Goal: Task Accomplishment & Management: Manage account settings

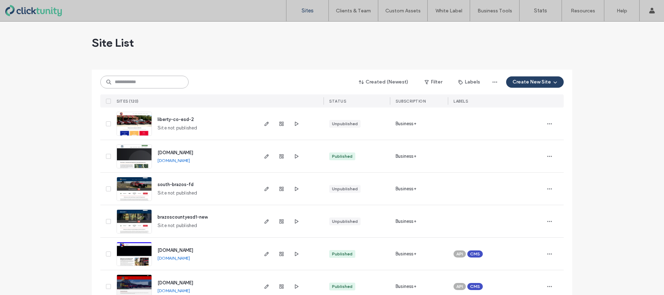
click at [156, 82] on input at bounding box center [144, 82] width 88 height 13
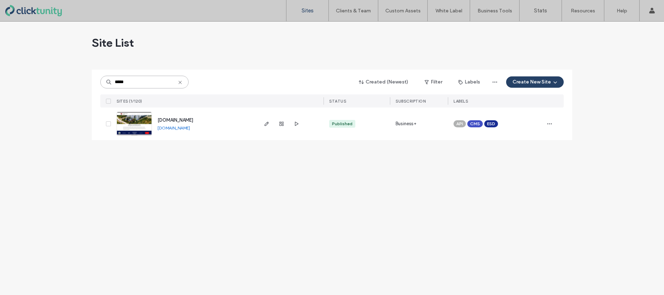
type input "*****"
click at [168, 119] on span "[DOMAIN_NAME]" at bounding box center [176, 119] width 36 height 5
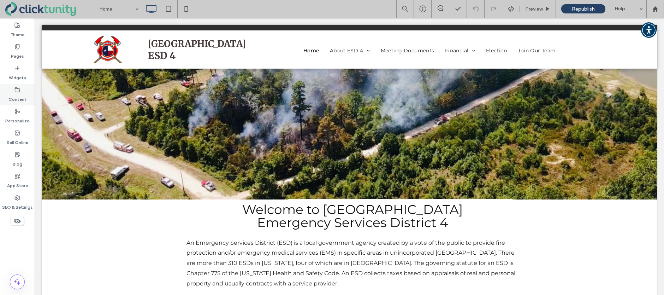
drag, startPoint x: 21, startPoint y: 88, endPoint x: 28, endPoint y: 88, distance: 6.4
click at [21, 88] on div "Content" at bounding box center [17, 95] width 35 height 22
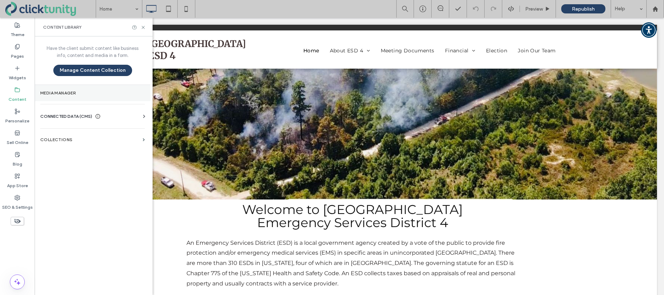
click at [82, 90] on section "Media Manager" at bounding box center [93, 93] width 116 height 16
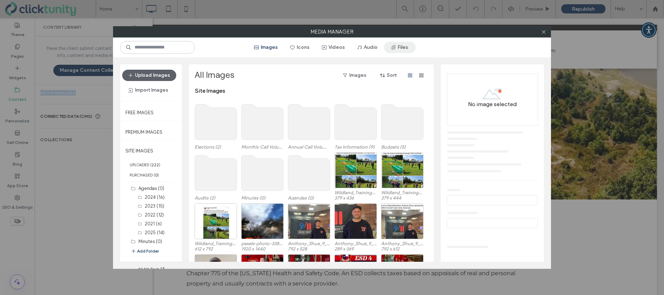
click at [401, 48] on button "Files" at bounding box center [400, 47] width 32 height 11
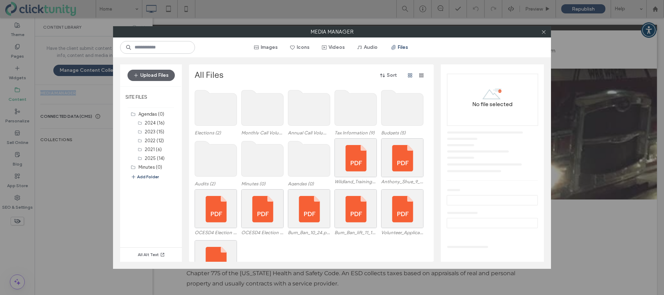
click at [266, 155] on use at bounding box center [263, 158] width 42 height 35
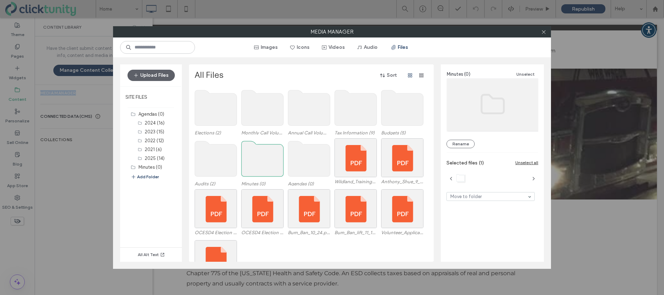
click at [266, 155] on use at bounding box center [263, 158] width 42 height 35
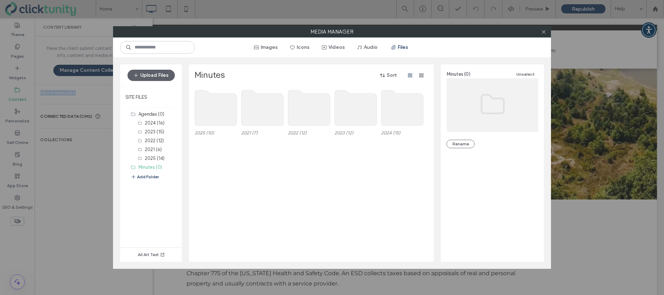
click at [224, 120] on use at bounding box center [216, 107] width 42 height 35
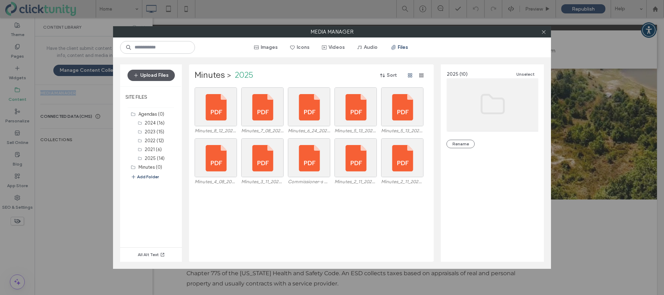
click at [154, 72] on button "Upload Files" at bounding box center [151, 75] width 47 height 11
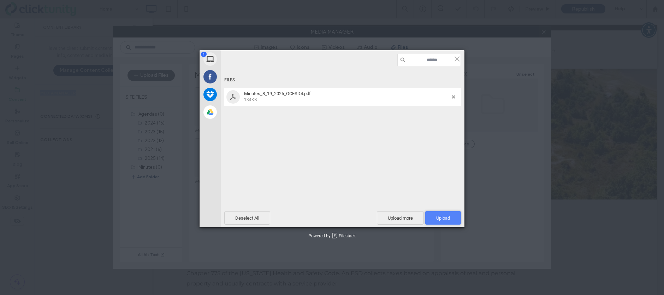
click at [444, 218] on span "Upload 1" at bounding box center [443, 217] width 14 height 5
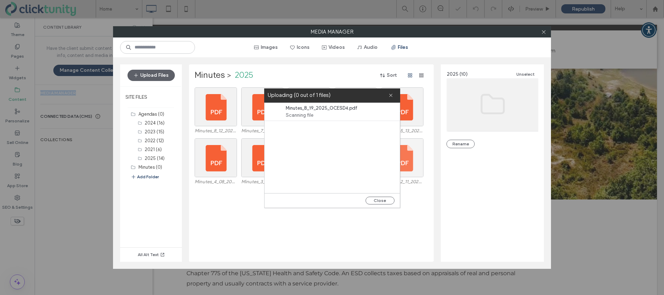
drag, startPoint x: 380, startPoint y: 197, endPoint x: 417, endPoint y: 169, distance: 46.6
click at [380, 197] on button "Close" at bounding box center [380, 200] width 29 height 8
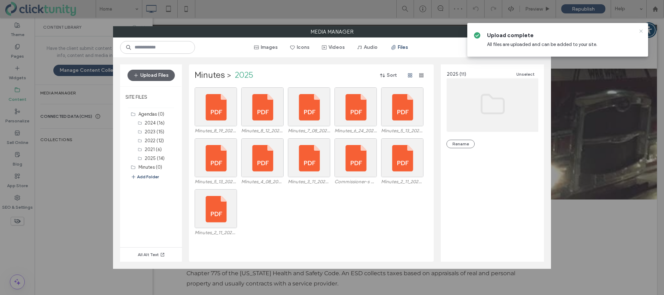
click at [641, 31] on use at bounding box center [640, 30] width 3 height 3
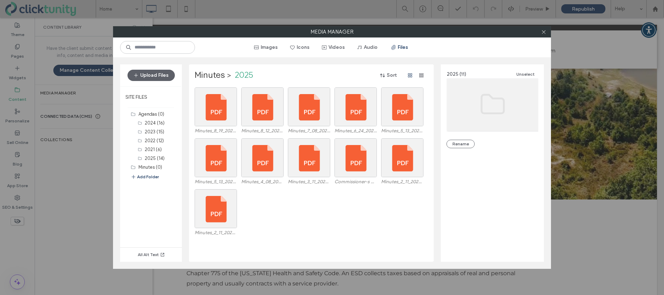
drag, startPoint x: 544, startPoint y: 32, endPoint x: 528, endPoint y: 34, distance: 16.0
click at [541, 33] on icon at bounding box center [543, 31] width 5 height 5
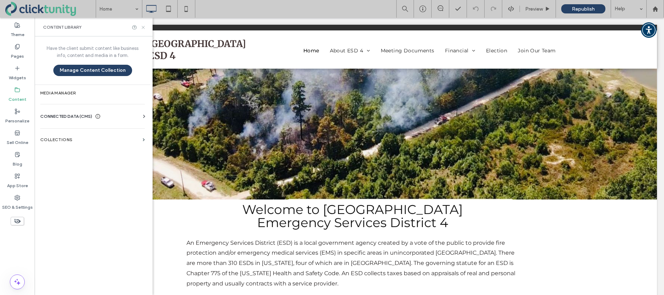
drag, startPoint x: 143, startPoint y: 29, endPoint x: 88, endPoint y: 2, distance: 61.3
click at [143, 29] on icon at bounding box center [143, 27] width 5 height 5
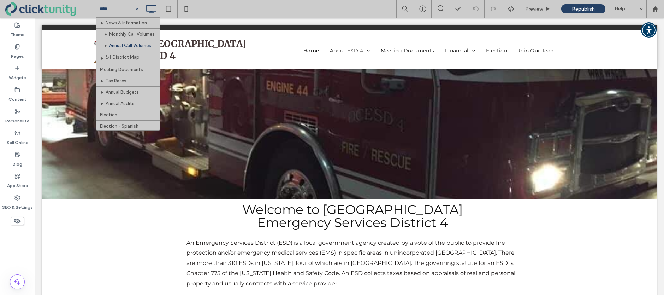
scroll to position [77, 0]
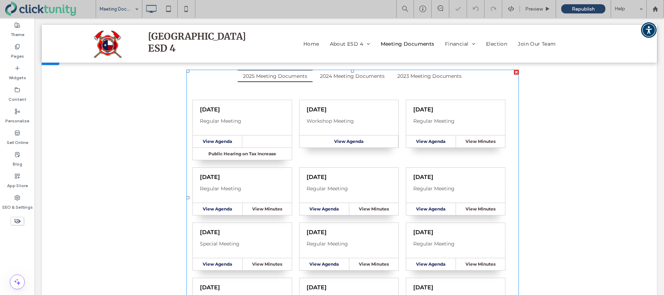
scroll to position [89, 0]
click at [286, 122] on span at bounding box center [352, 197] width 332 height 256
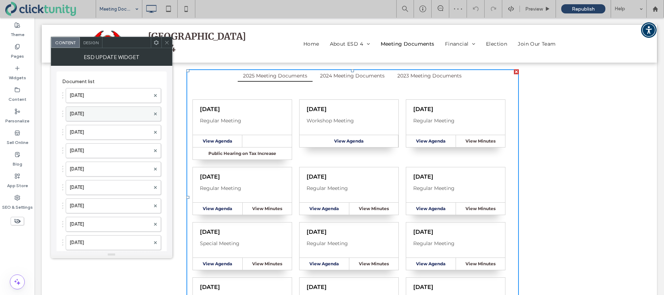
click at [102, 116] on label "Aug. 19, 2025" at bounding box center [110, 114] width 81 height 14
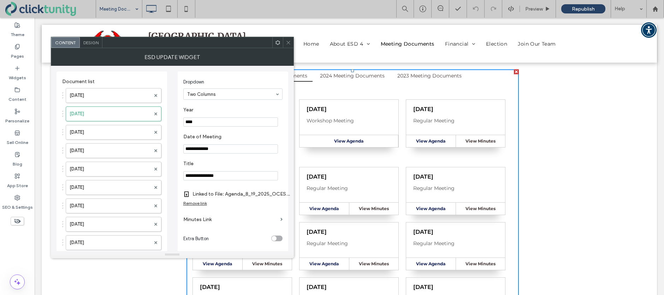
drag, startPoint x: 206, startPoint y: 219, endPoint x: 206, endPoint y: 213, distance: 5.3
click at [206, 219] on label "Minutes Link" at bounding box center [230, 219] width 94 height 13
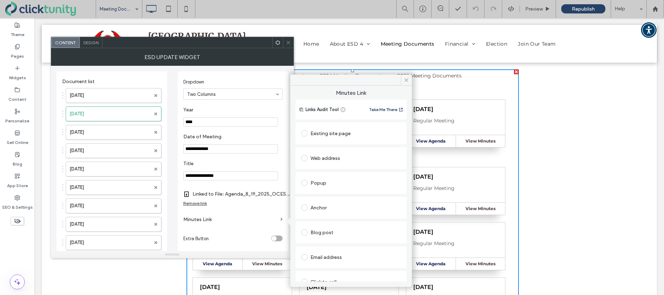
scroll to position [36, 0]
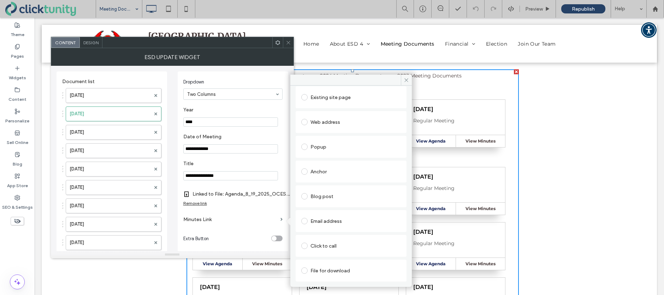
drag, startPoint x: 306, startPoint y: 270, endPoint x: 316, endPoint y: 267, distance: 10.1
click at [307, 269] on span at bounding box center [304, 270] width 6 height 6
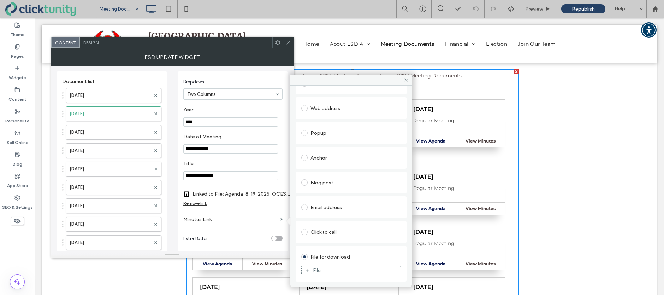
click at [318, 270] on div "File" at bounding box center [317, 270] width 8 height 6
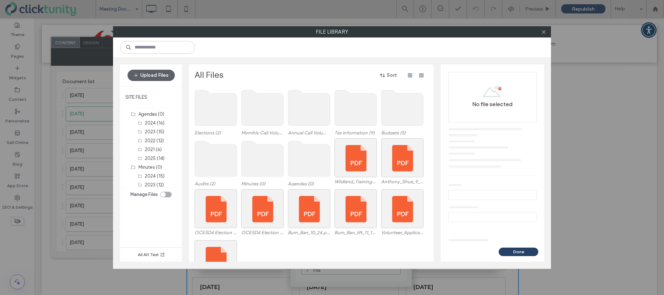
click at [259, 162] on use at bounding box center [263, 158] width 42 height 35
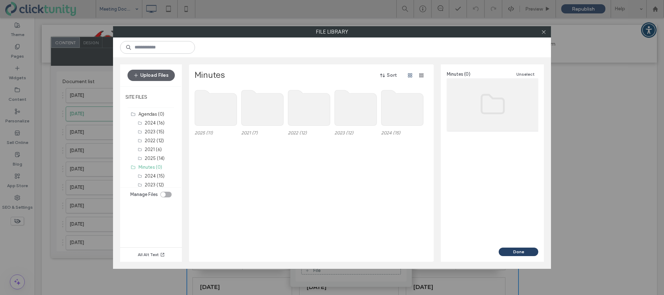
click at [227, 120] on use at bounding box center [216, 107] width 42 height 35
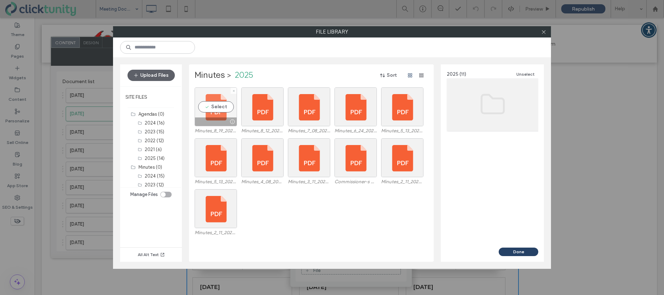
click at [224, 106] on div "Select" at bounding box center [216, 106] width 42 height 39
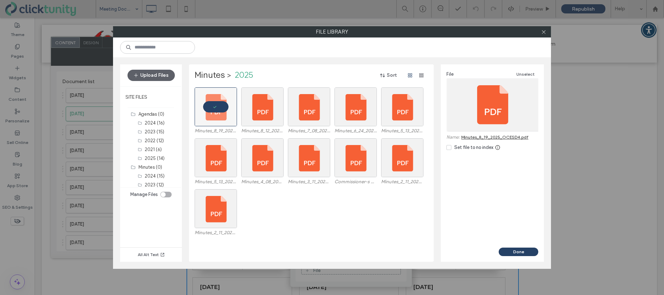
click at [516, 248] on button "Done" at bounding box center [519, 251] width 40 height 8
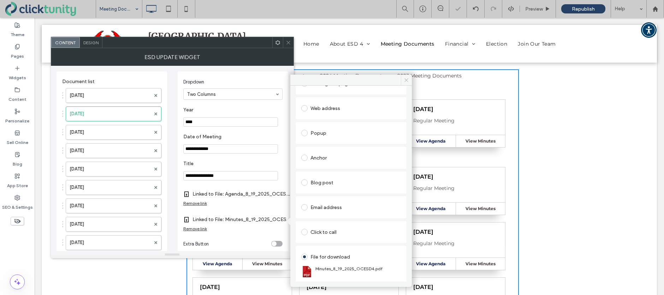
click at [408, 82] on span at bounding box center [406, 80] width 11 height 11
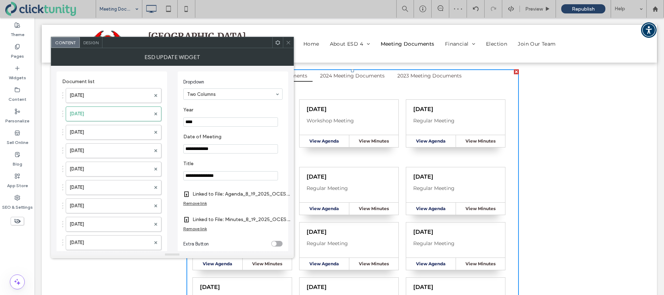
click at [289, 43] on use at bounding box center [288, 43] width 4 height 4
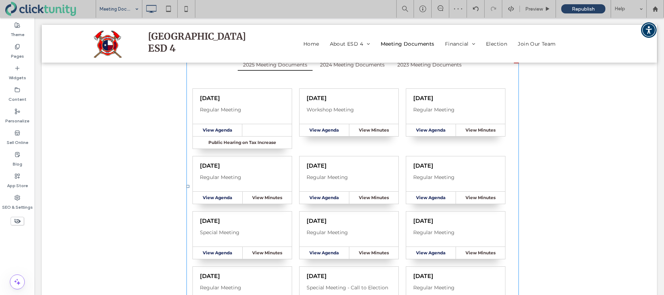
scroll to position [101, 0]
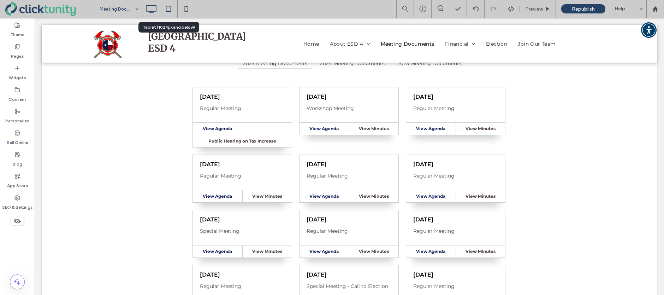
click at [169, 11] on use at bounding box center [168, 9] width 5 height 6
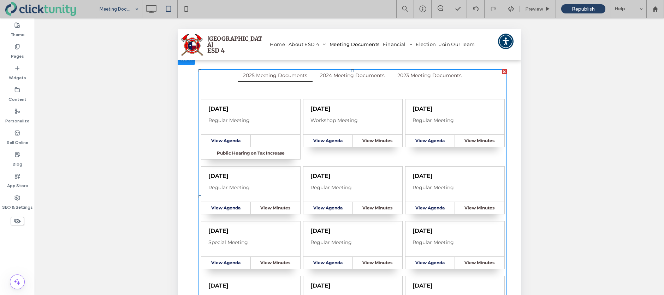
scroll to position [47, 0]
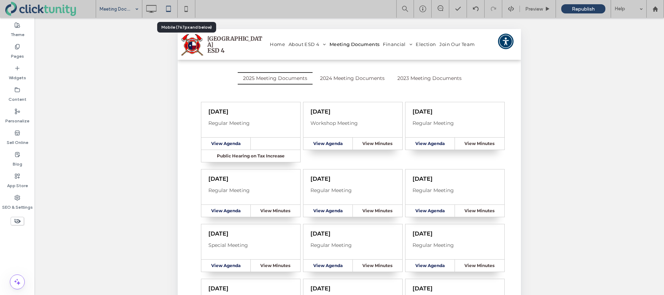
drag, startPoint x: 186, startPoint y: 8, endPoint x: 167, endPoint y: 11, distance: 20.0
click at [186, 8] on icon at bounding box center [186, 9] width 14 height 14
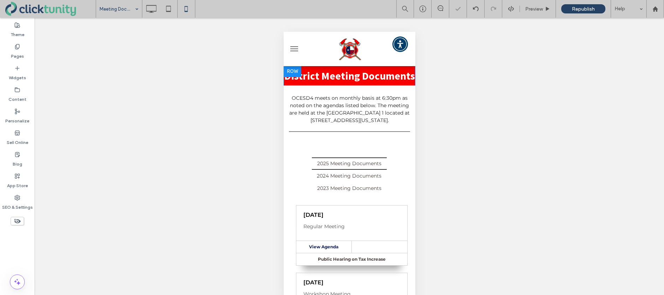
scroll to position [0, 0]
click at [151, 8] on icon at bounding box center [151, 9] width 14 height 14
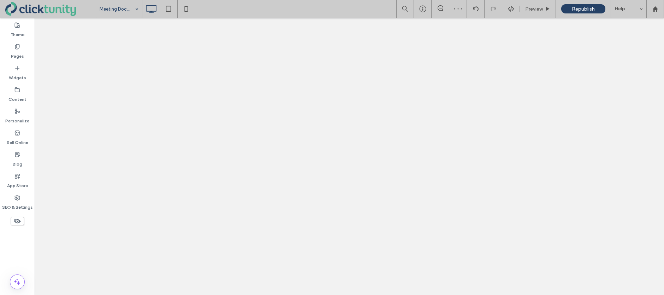
click at [138, 10] on div at bounding box center [332, 147] width 664 height 295
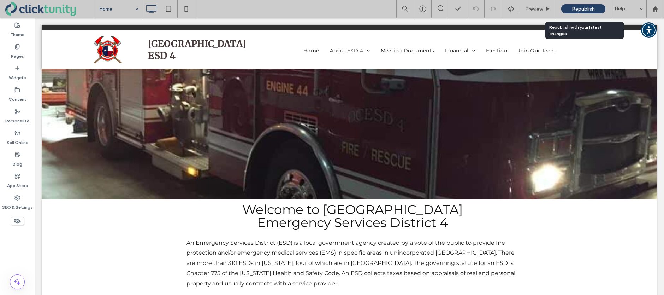
click at [578, 8] on span "Republish" at bounding box center [583, 9] width 23 height 6
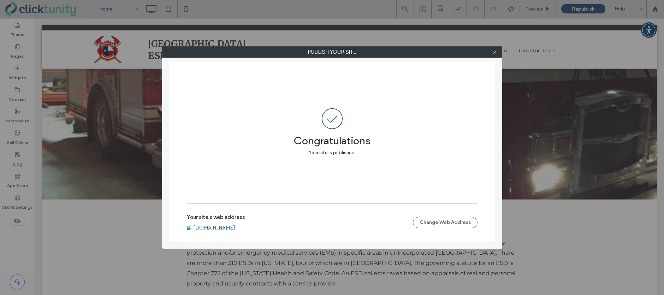
click at [212, 229] on link "[DOMAIN_NAME]" at bounding box center [214, 227] width 42 height 6
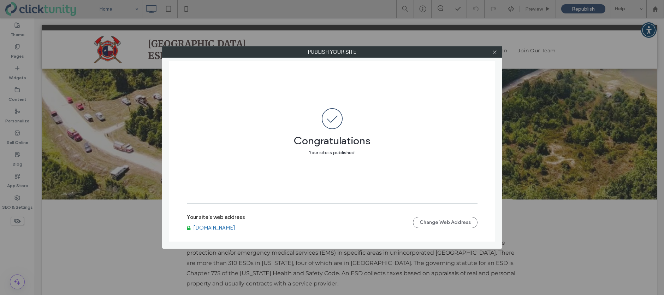
drag, startPoint x: 473, startPoint y: 49, endPoint x: 487, endPoint y: 53, distance: 13.8
click at [474, 49] on label "Publish your site" at bounding box center [331, 52] width 339 height 11
drag, startPoint x: 496, startPoint y: 53, endPoint x: 505, endPoint y: 47, distance: 11.0
click at [496, 53] on icon at bounding box center [495, 51] width 5 height 5
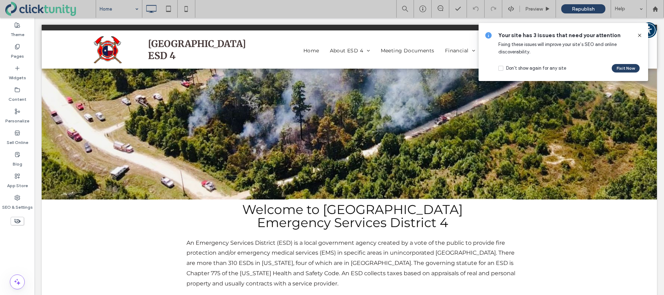
click at [641, 35] on icon at bounding box center [640, 35] width 6 height 6
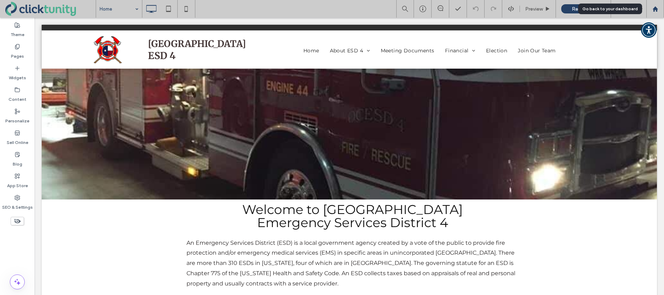
click at [655, 11] on icon at bounding box center [655, 9] width 6 height 6
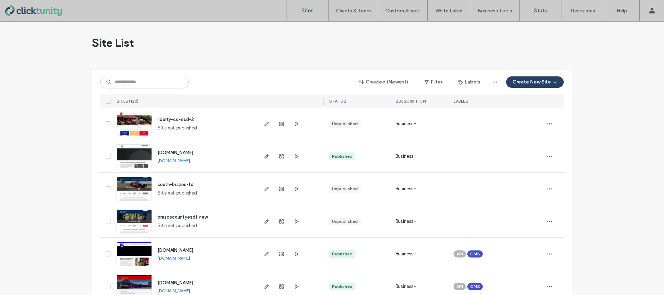
drag, startPoint x: 614, startPoint y: 58, endPoint x: 589, endPoint y: 52, distance: 25.7
click at [614, 58] on label "Sign Out" at bounding box center [605, 58] width 19 height 5
